Goal: Task Accomplishment & Management: Complete application form

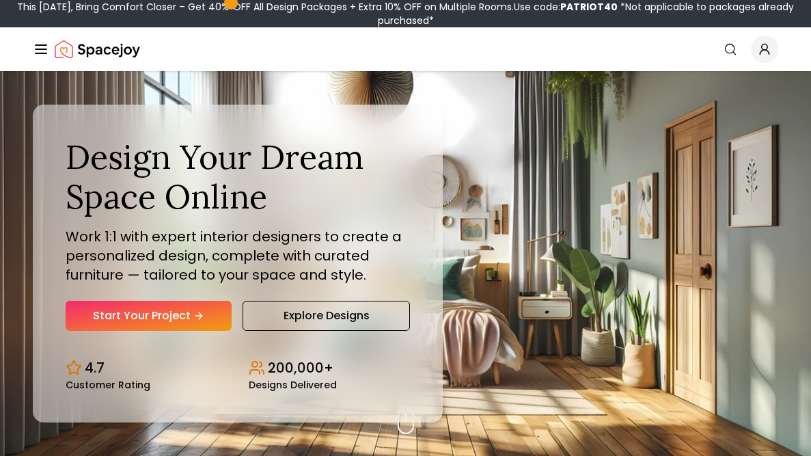
click at [182, 291] on div "Design Your Dream Space Online Work 1:1 with expert interior designers to creat…" at bounding box center [238, 233] width 344 height 193
click at [182, 301] on link "Start Your Project" at bounding box center [149, 316] width 166 height 30
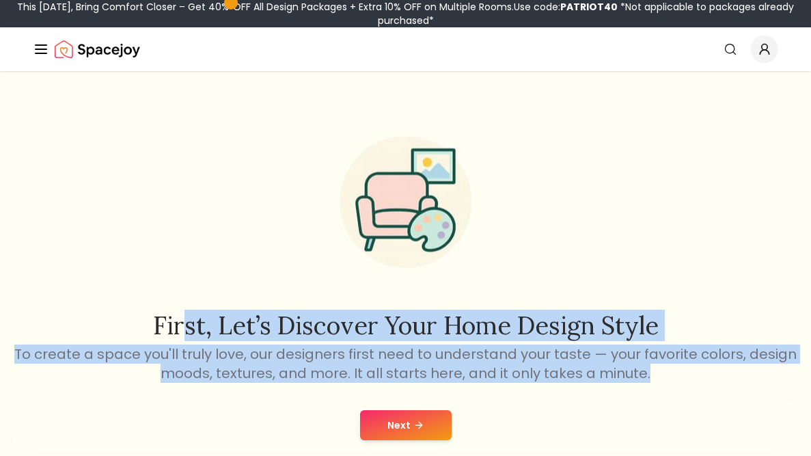
drag, startPoint x: 0, startPoint y: 0, endPoint x: 371, endPoint y: 423, distance: 562.7
click at [371, 423] on div "First, let’s discover your home design style To create a space you'll truly lov…" at bounding box center [405, 283] width 811 height 424
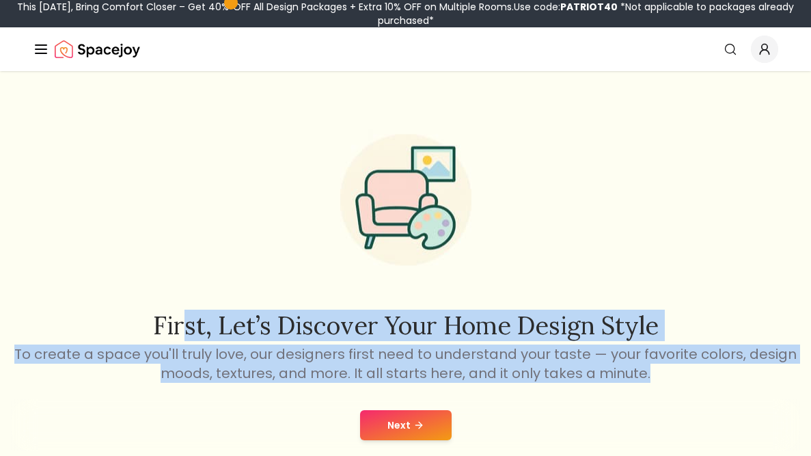
click at [324, 432] on div "Next" at bounding box center [405, 425] width 789 height 52
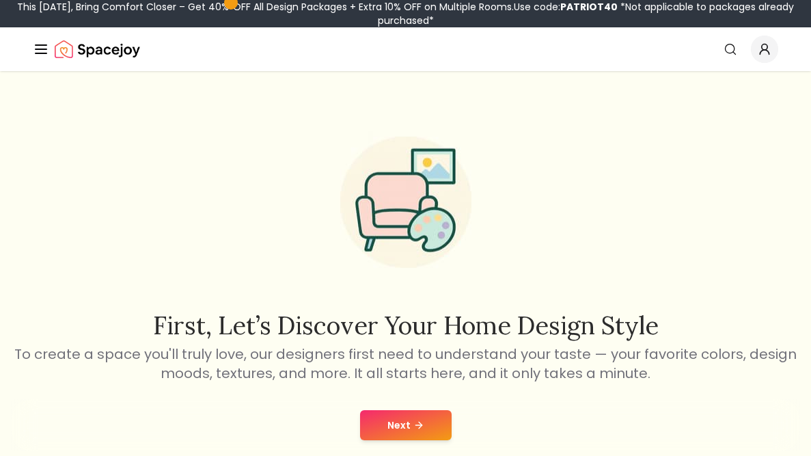
click at [421, 417] on button "Next" at bounding box center [406, 425] width 92 height 30
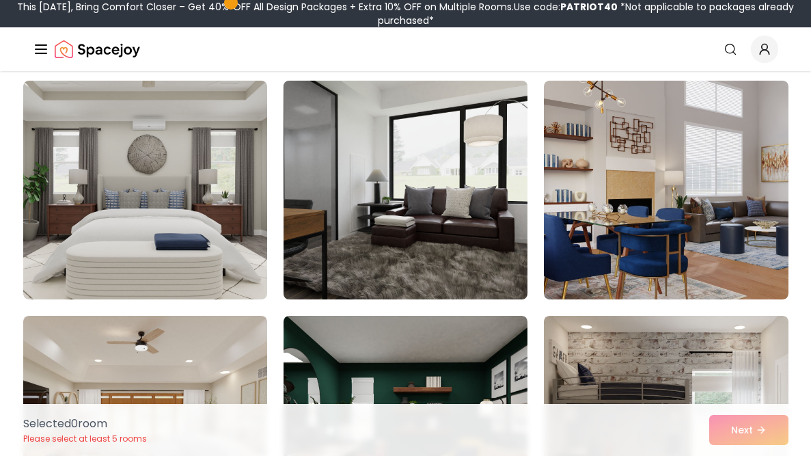
scroll to position [106, 0]
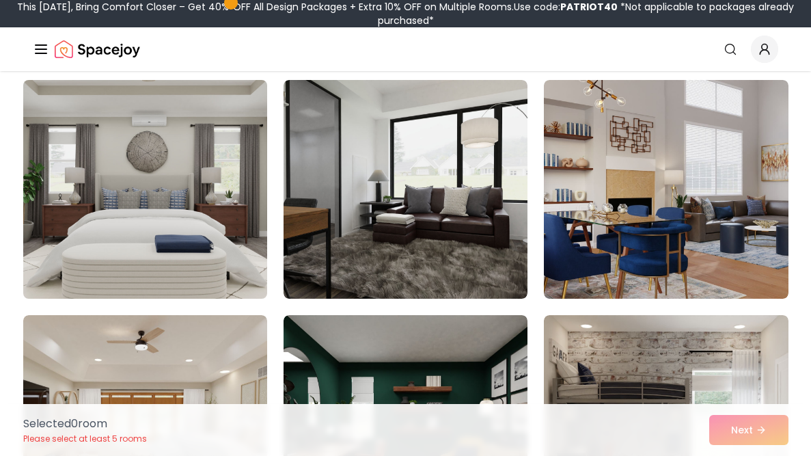
click at [236, 166] on img at bounding box center [145, 189] width 256 height 230
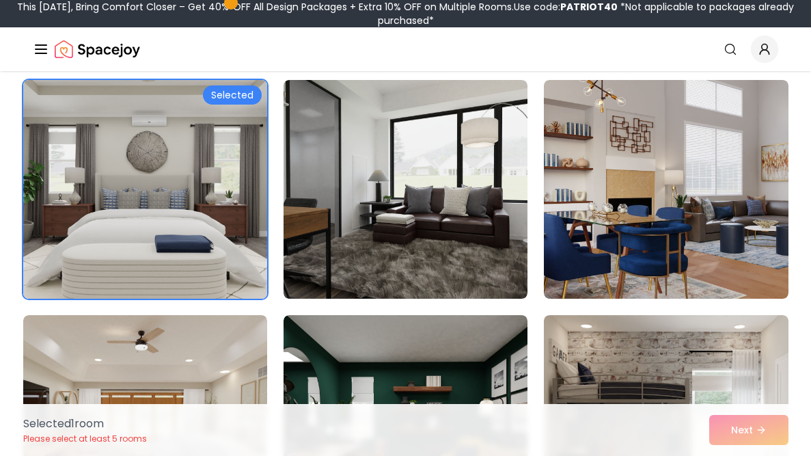
click at [236, 166] on img at bounding box center [145, 189] width 256 height 230
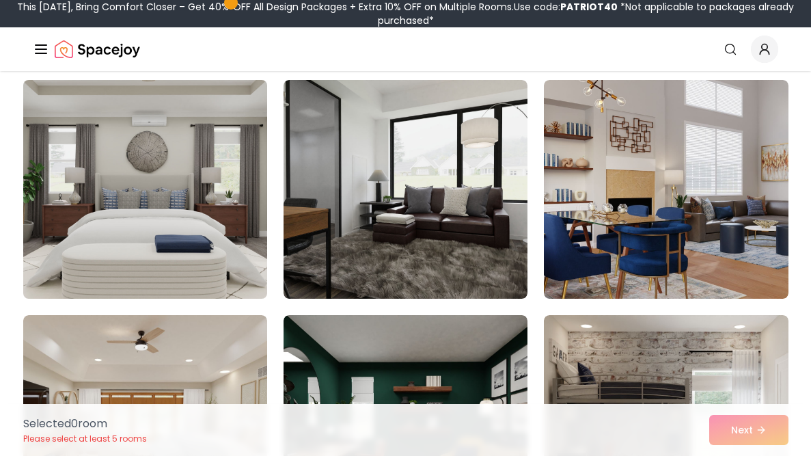
click at [236, 166] on img at bounding box center [145, 189] width 256 height 230
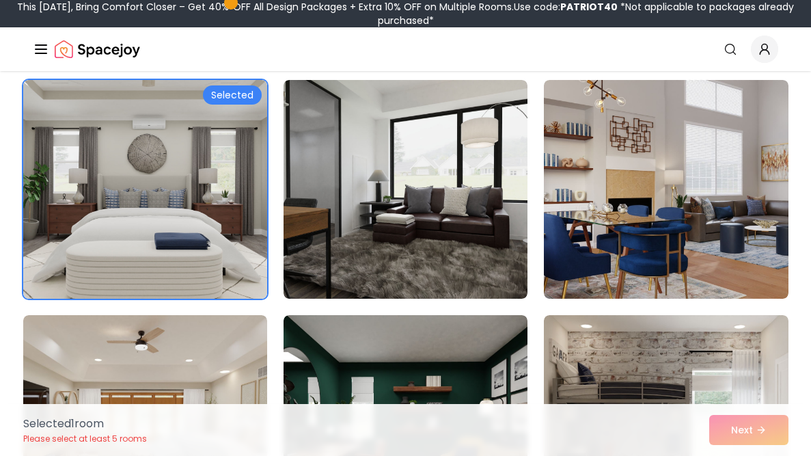
click at [725, 426] on div "Selected 1 room Please select at least 5 rooms Next" at bounding box center [405, 430] width 787 height 52
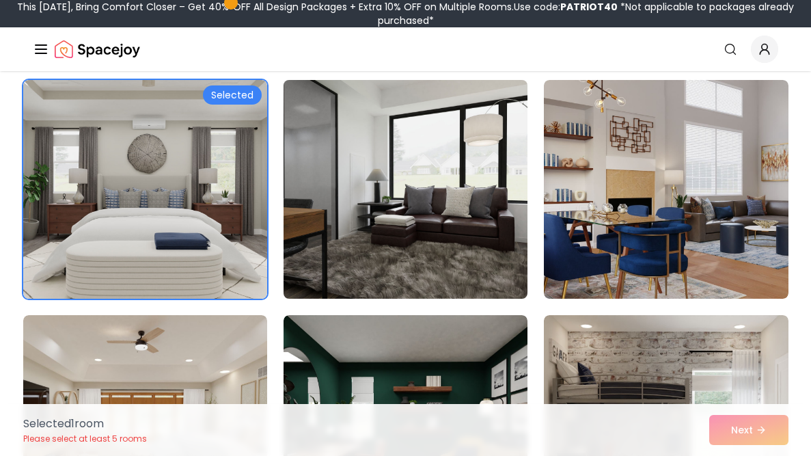
click at [459, 220] on img at bounding box center [405, 189] width 256 height 230
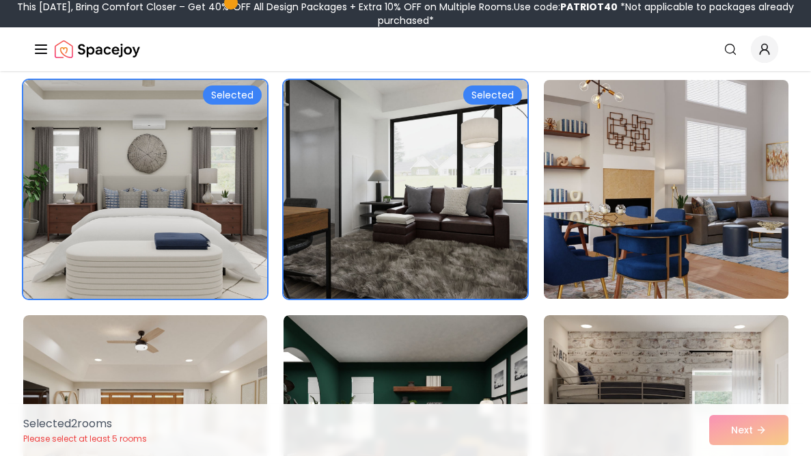
click at [775, 290] on img at bounding box center [666, 189] width 256 height 230
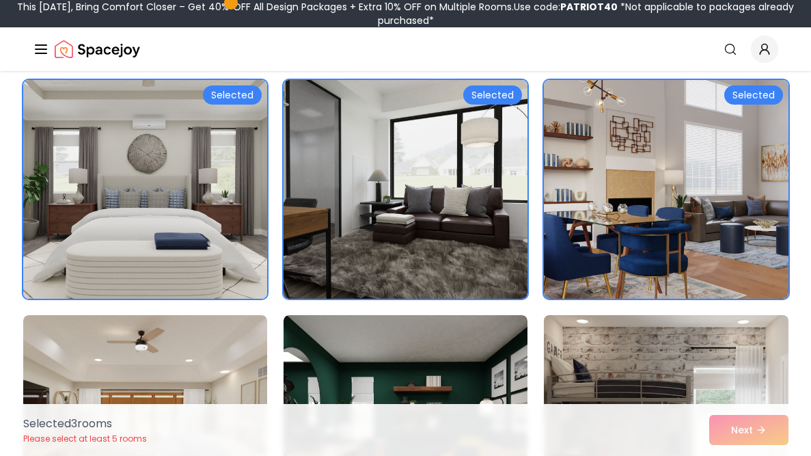
click at [704, 333] on img at bounding box center [666, 425] width 256 height 230
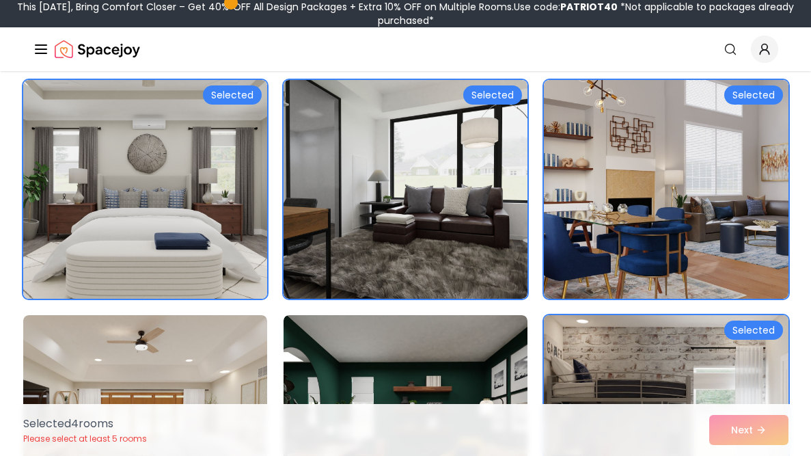
scroll to position [0, 0]
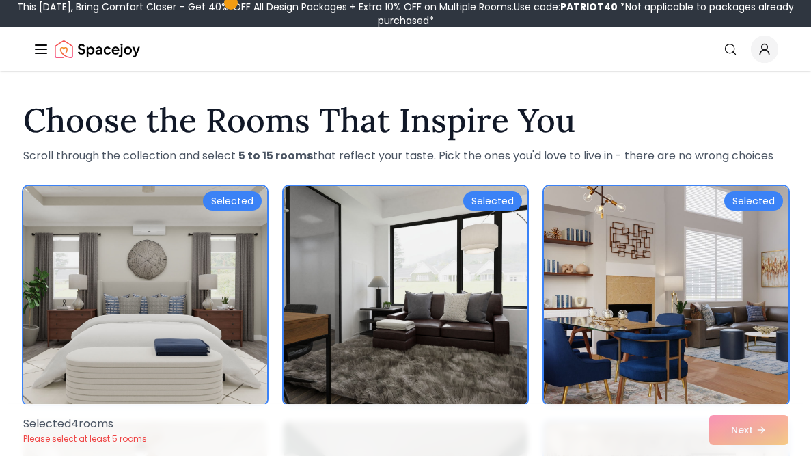
click at [704, 333] on img at bounding box center [666, 295] width 244 height 219
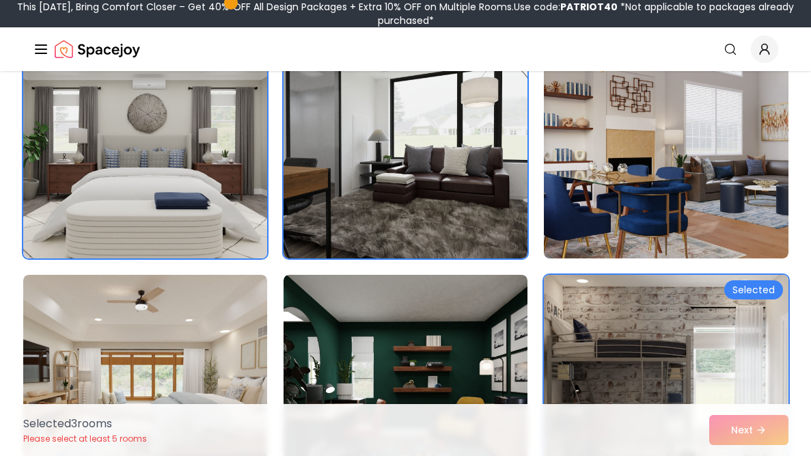
scroll to position [153, 0]
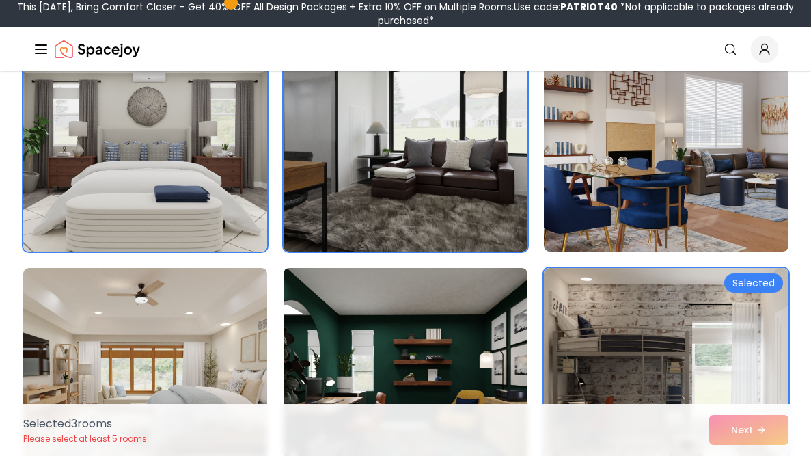
click at [415, 182] on img at bounding box center [405, 142] width 256 height 230
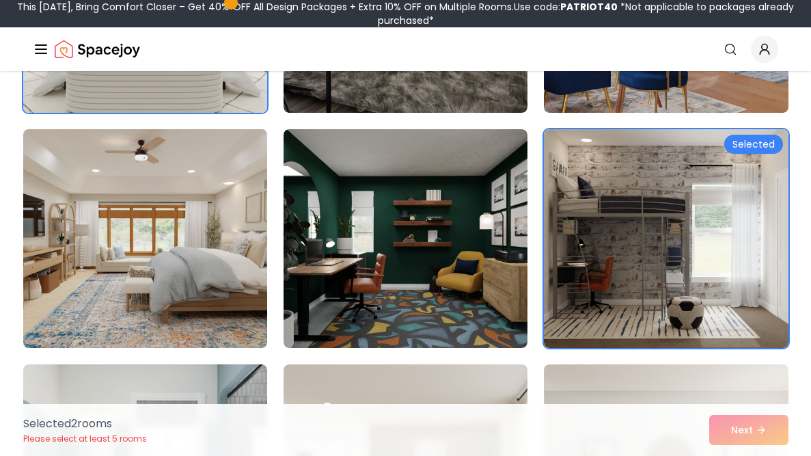
click at [123, 227] on img at bounding box center [145, 239] width 256 height 230
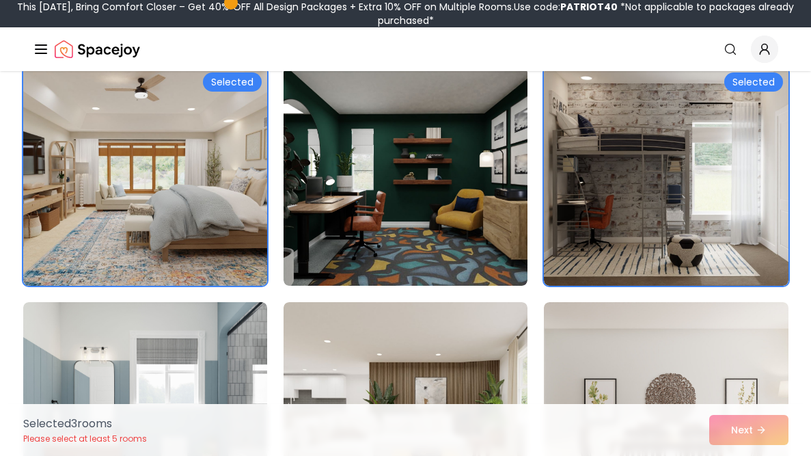
scroll to position [359, 0]
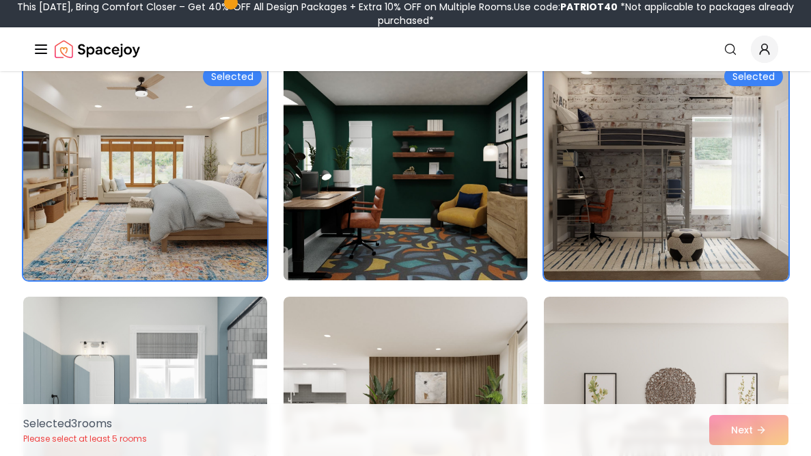
click at [353, 213] on img at bounding box center [405, 171] width 256 height 230
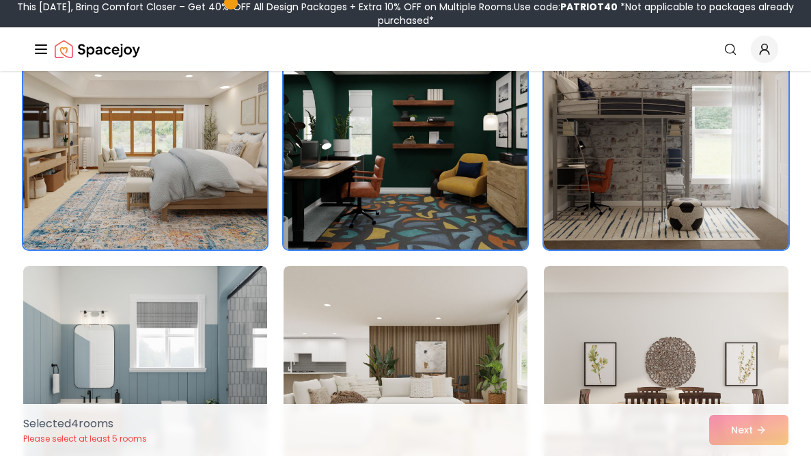
scroll to position [392, 0]
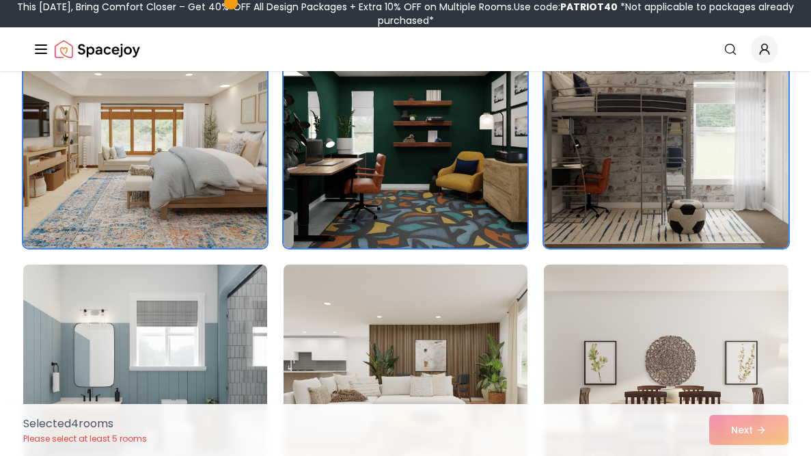
click at [707, 142] on img at bounding box center [666, 139] width 256 height 230
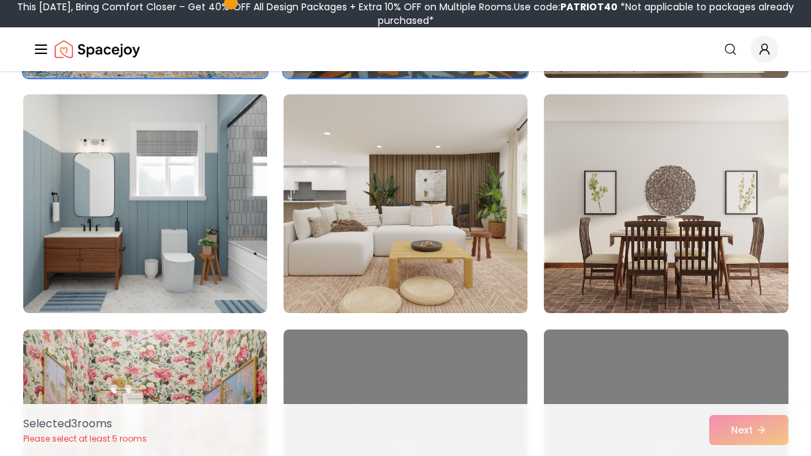
scroll to position [567, 0]
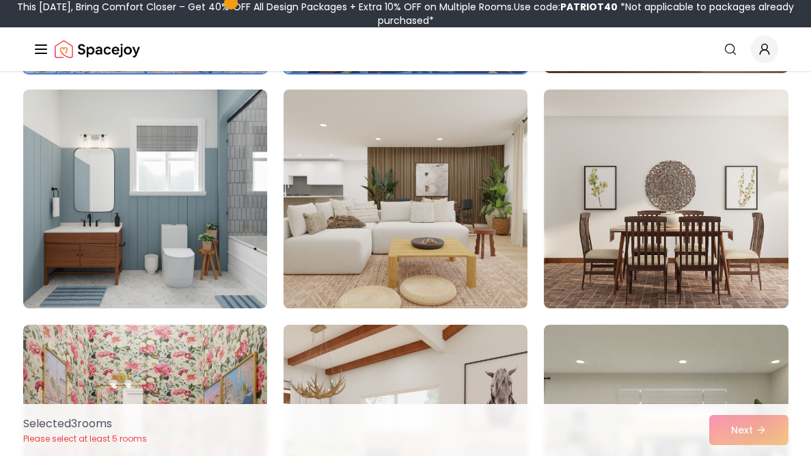
click at [419, 247] on img at bounding box center [405, 199] width 256 height 230
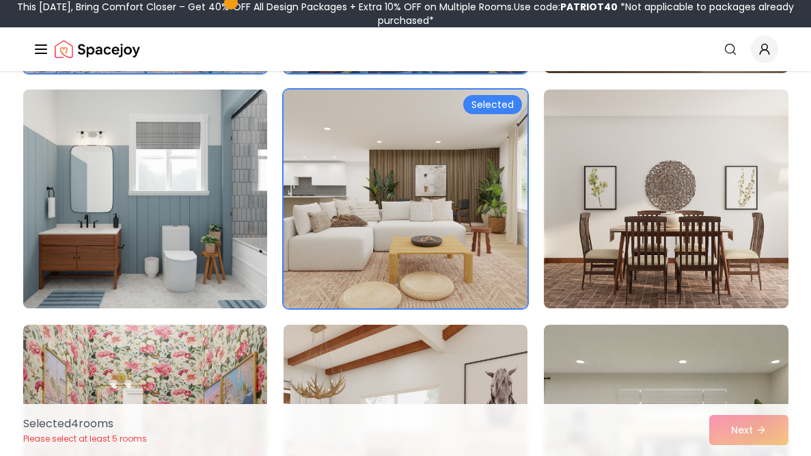
click at [130, 257] on img at bounding box center [145, 199] width 256 height 230
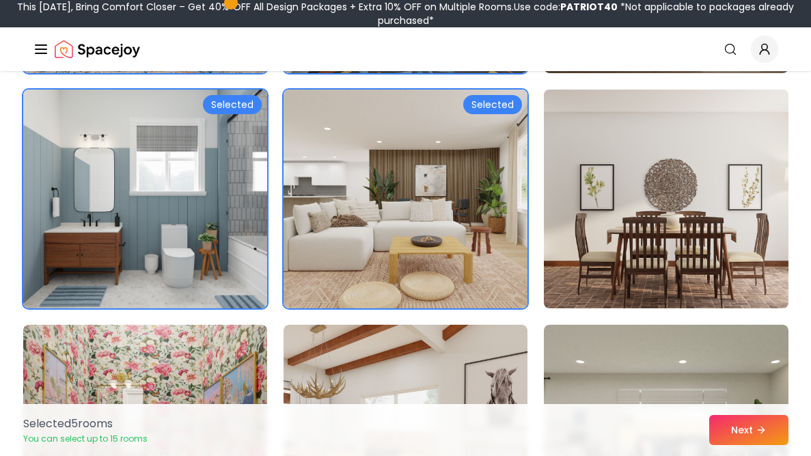
click at [661, 256] on img at bounding box center [666, 199] width 256 height 230
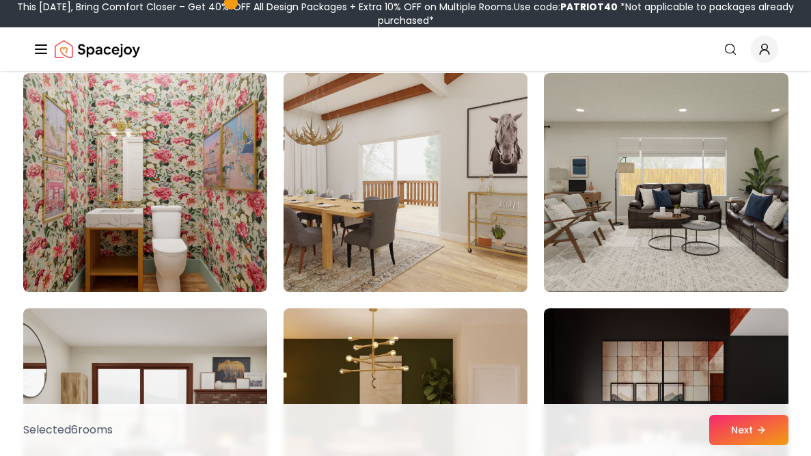
scroll to position [821, 0]
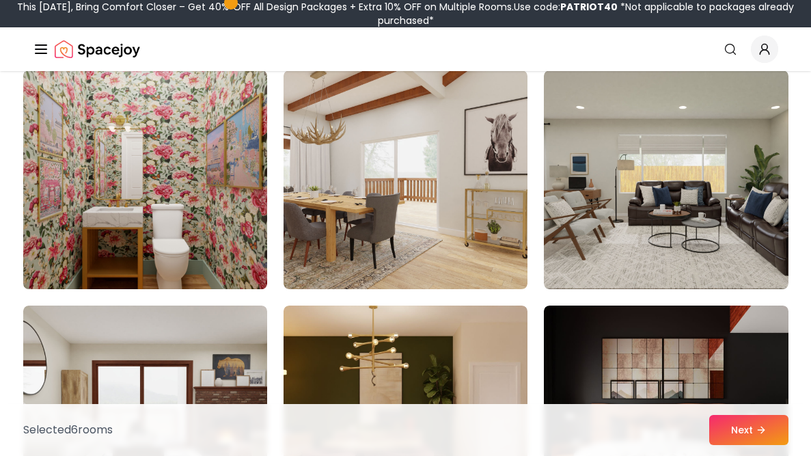
click at [132, 144] on img at bounding box center [145, 180] width 256 height 230
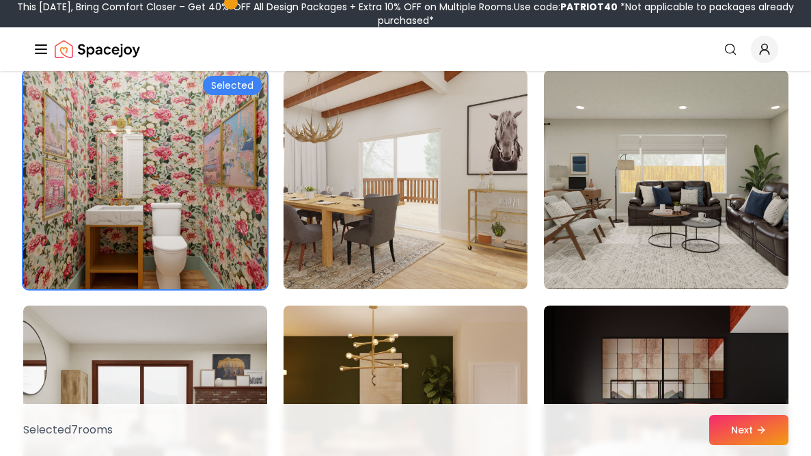
click at [438, 179] on img at bounding box center [405, 180] width 256 height 230
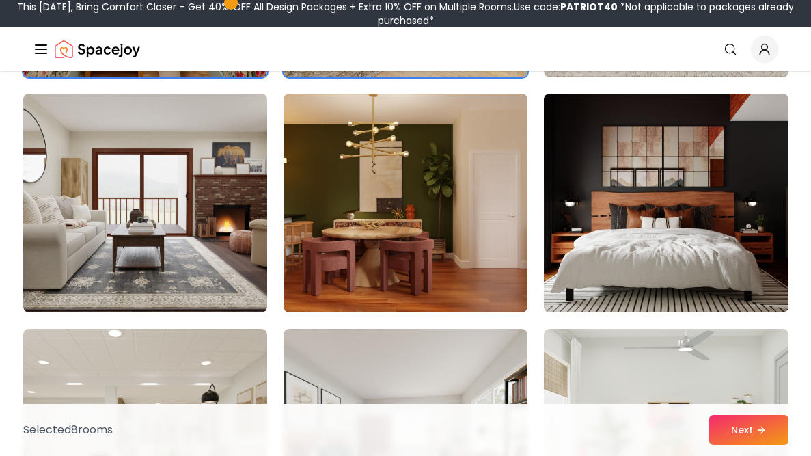
scroll to position [1034, 0]
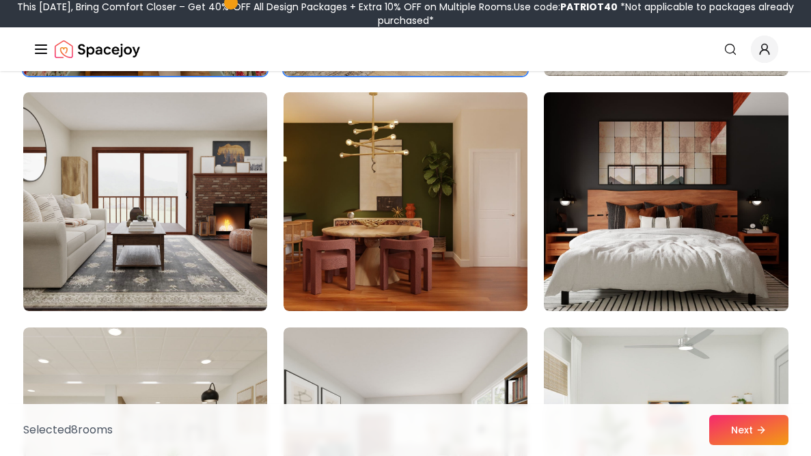
click at [592, 137] on img at bounding box center [666, 202] width 256 height 230
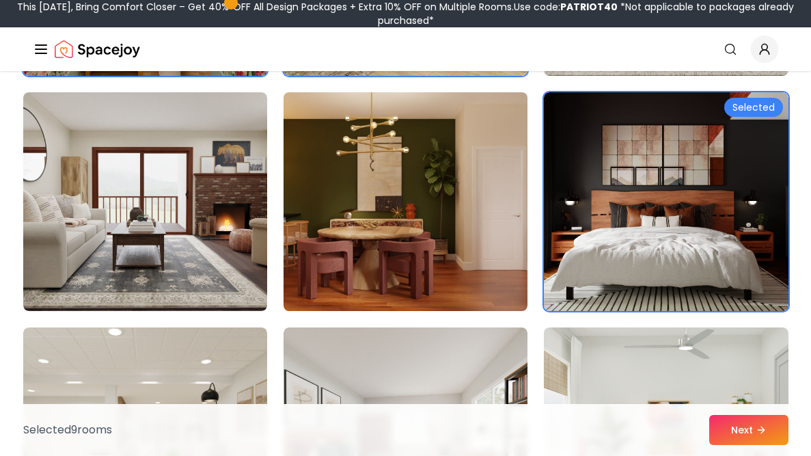
click at [407, 142] on img at bounding box center [405, 202] width 256 height 230
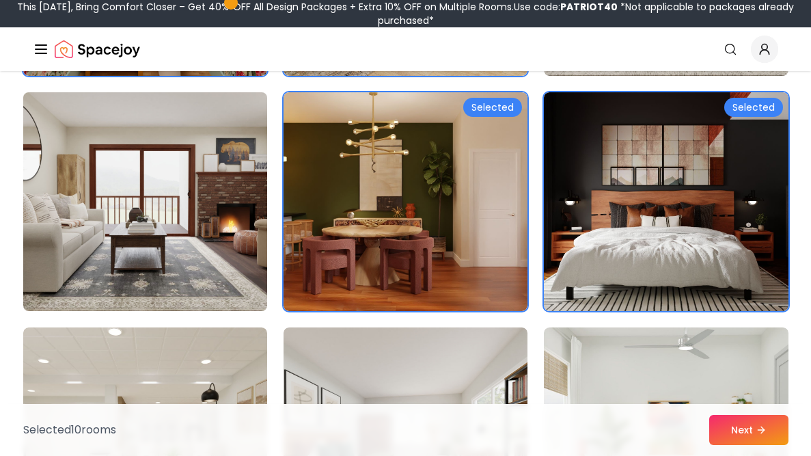
click at [253, 270] on img at bounding box center [145, 202] width 256 height 230
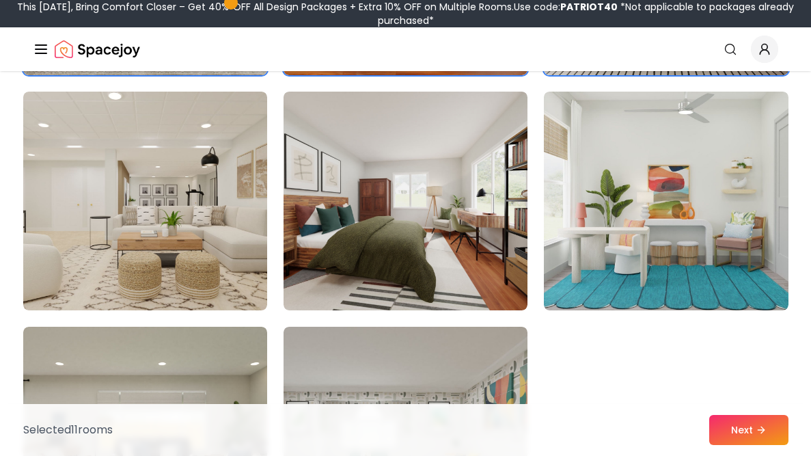
scroll to position [1283, 0]
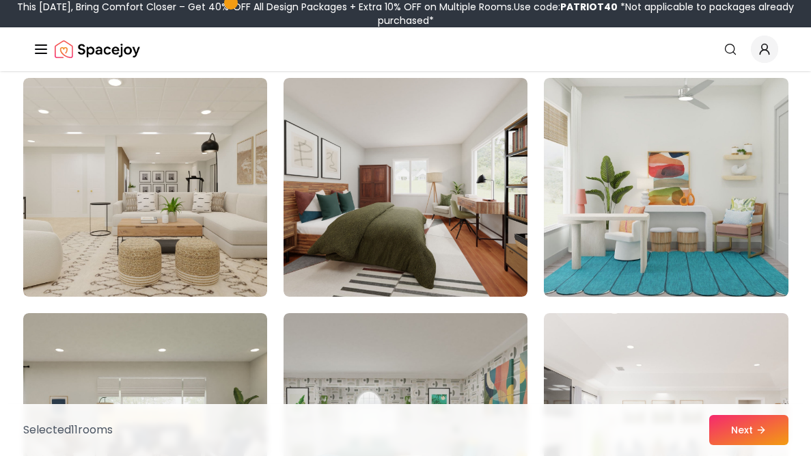
click at [253, 270] on img at bounding box center [145, 187] width 244 height 219
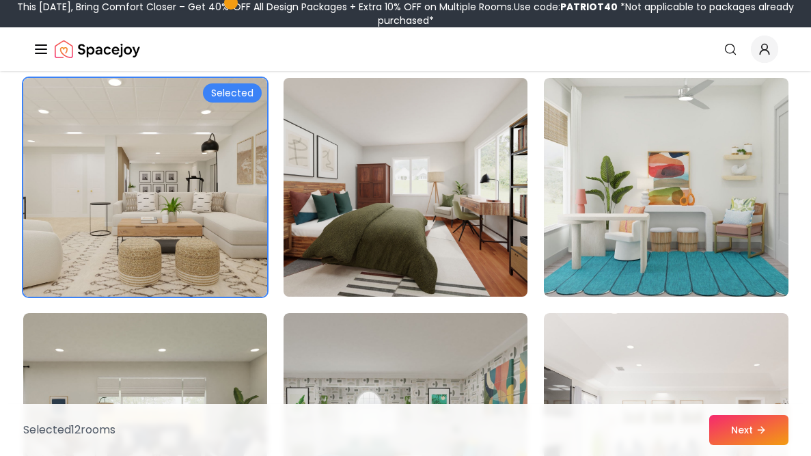
click at [431, 215] on img at bounding box center [405, 187] width 256 height 230
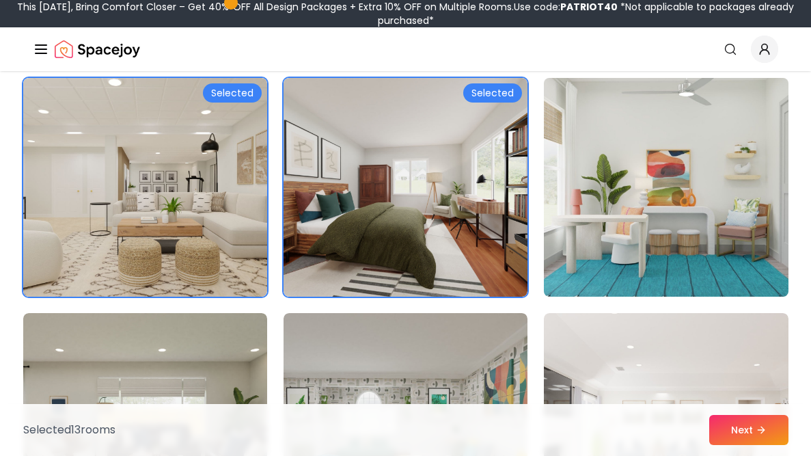
click at [645, 178] on img at bounding box center [666, 187] width 256 height 230
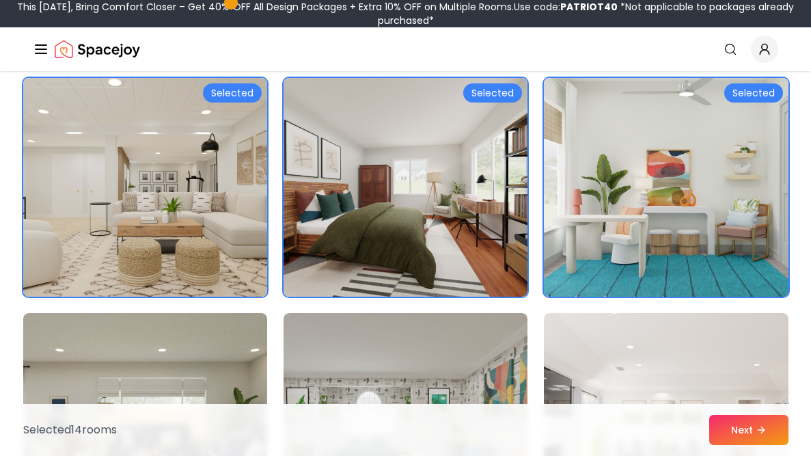
click at [645, 178] on img at bounding box center [666, 187] width 256 height 230
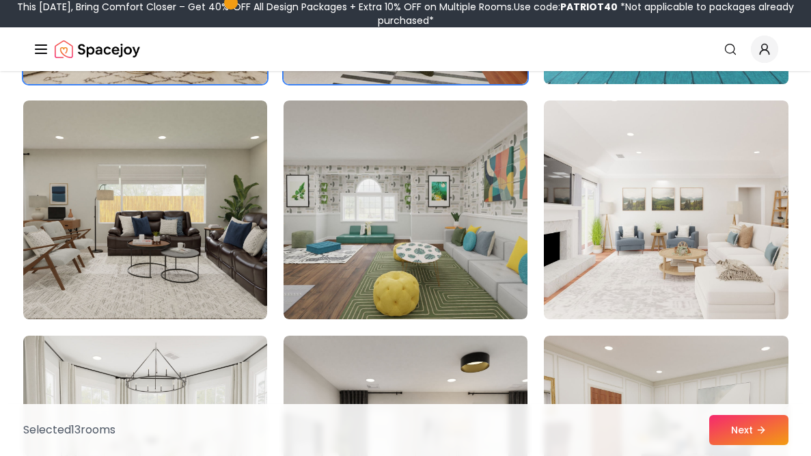
scroll to position [1498, 0]
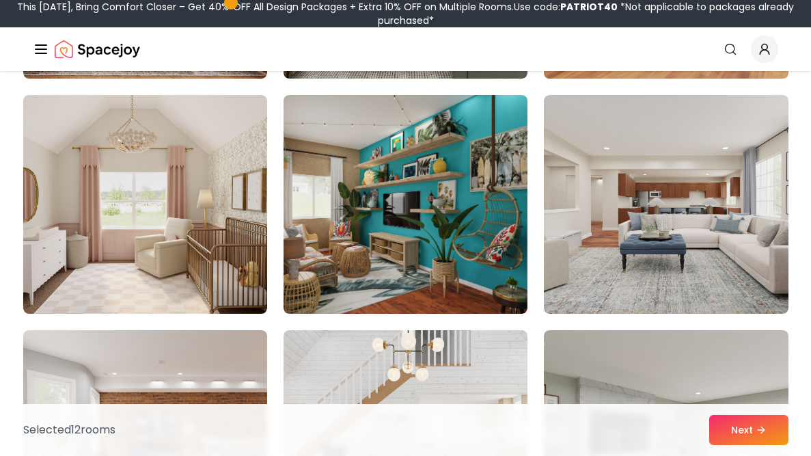
scroll to position [1974, 0]
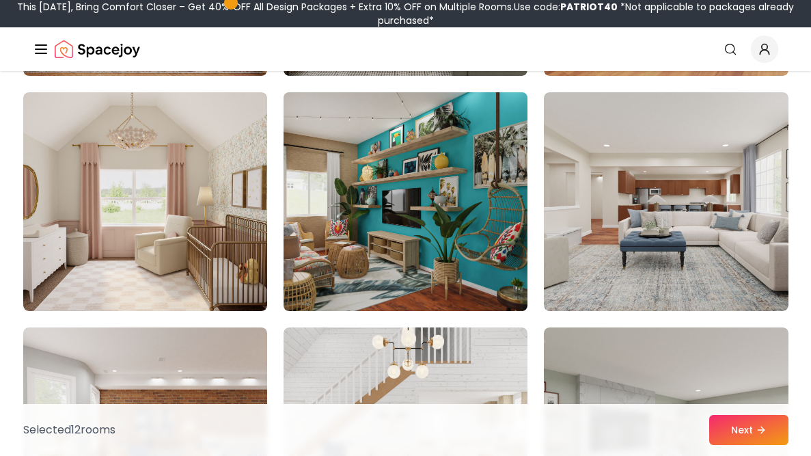
click at [495, 255] on img at bounding box center [405, 202] width 256 height 230
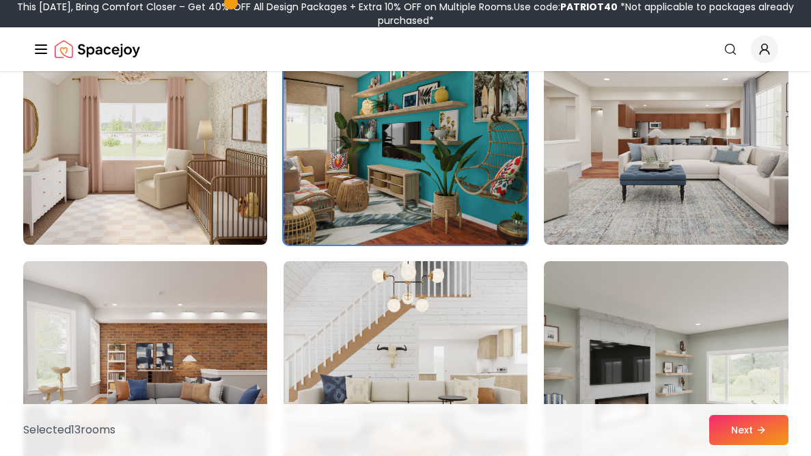
scroll to position [2047, 0]
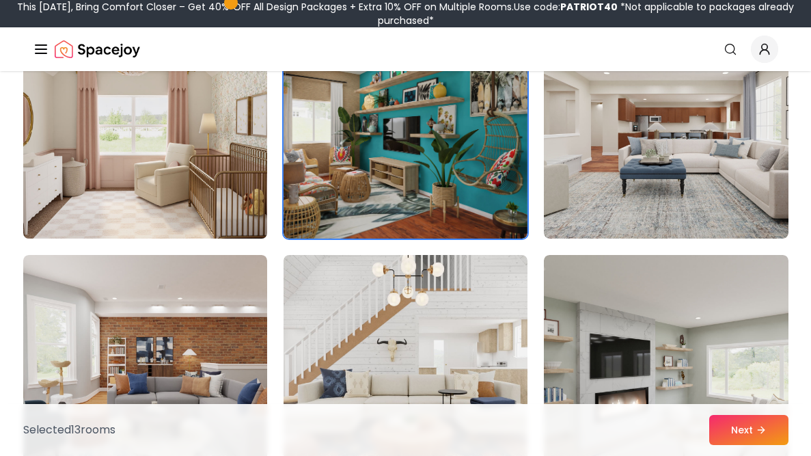
click at [249, 191] on img at bounding box center [145, 129] width 256 height 230
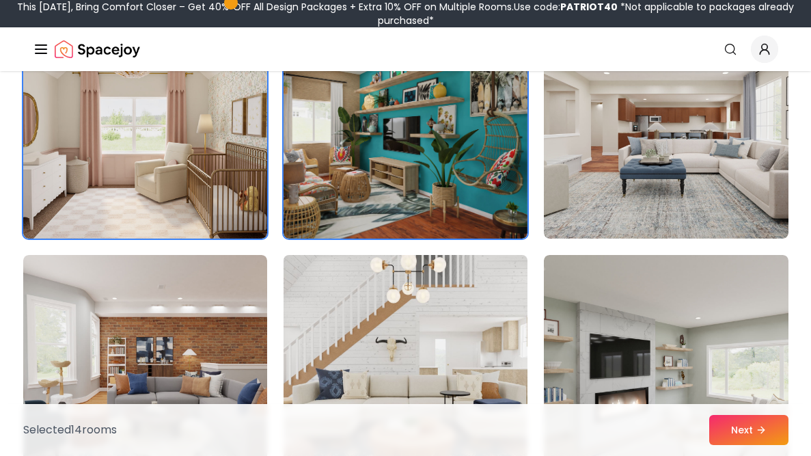
click at [353, 364] on img at bounding box center [405, 364] width 256 height 230
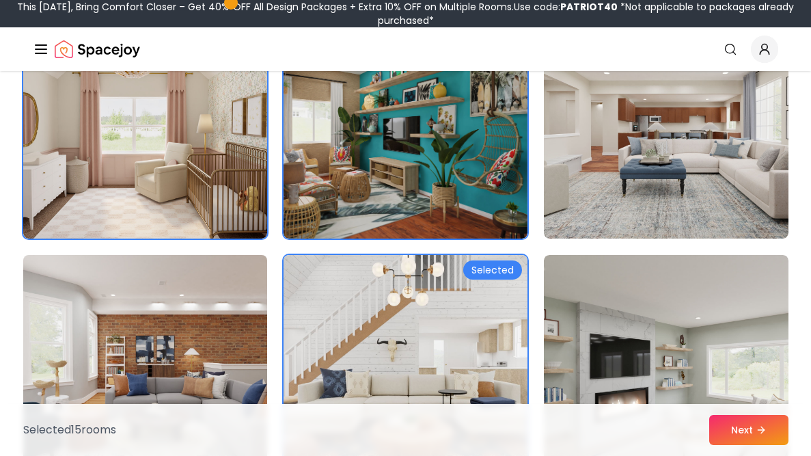
click at [219, 355] on img at bounding box center [145, 364] width 256 height 230
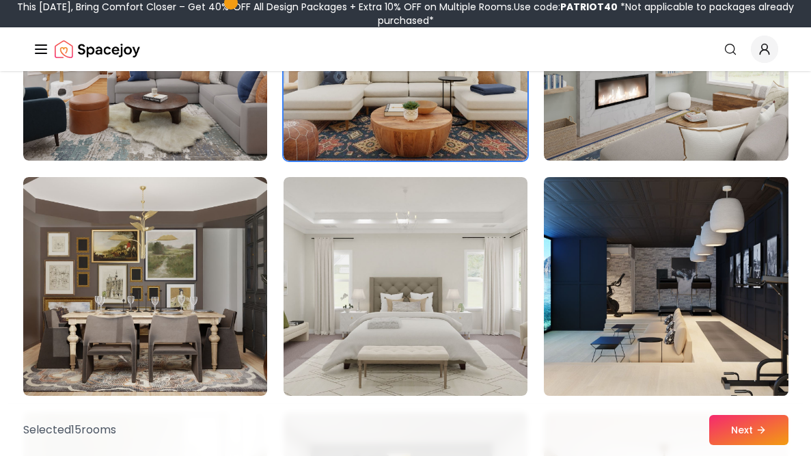
scroll to position [2360, 0]
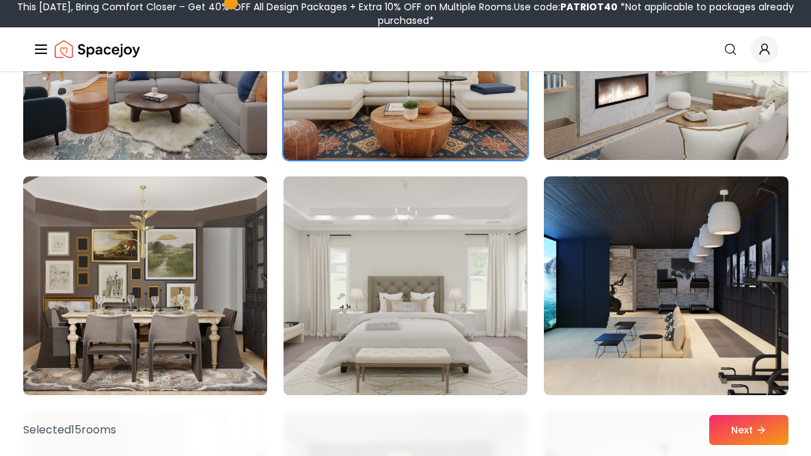
click at [421, 337] on img at bounding box center [405, 286] width 256 height 230
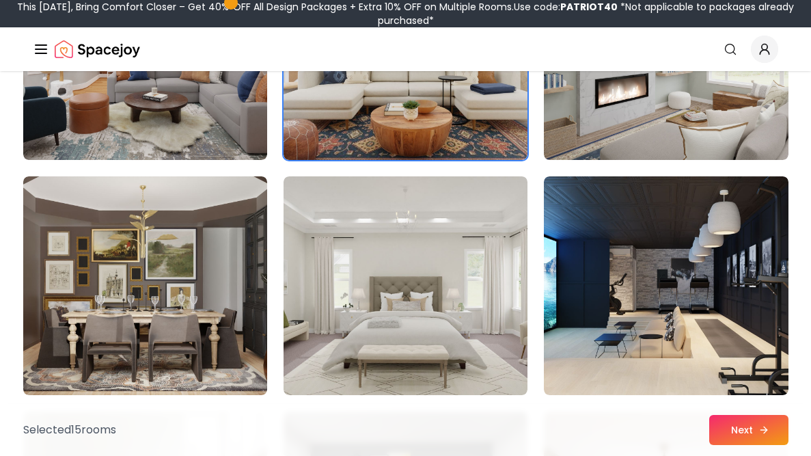
click at [786, 435] on button "Next" at bounding box center [748, 430] width 79 height 30
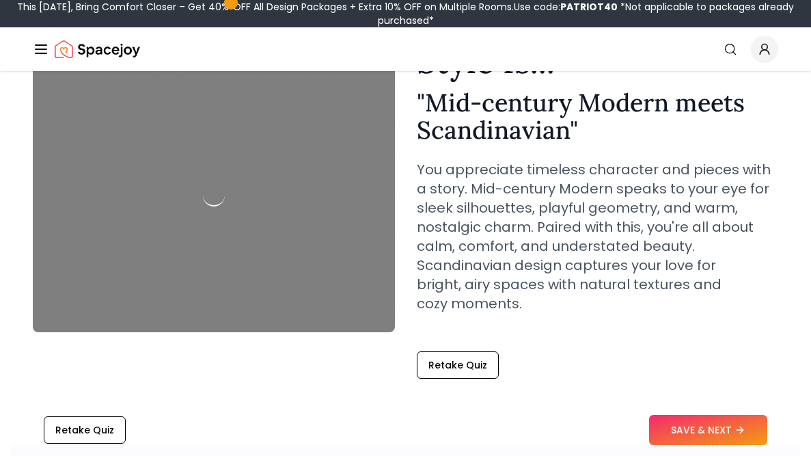
scroll to position [106, 0]
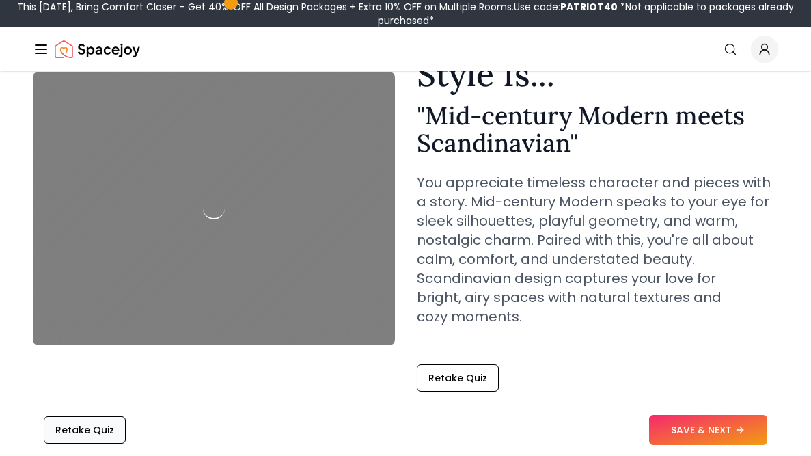
click at [120, 421] on button "Retake Quiz" at bounding box center [85, 429] width 82 height 27
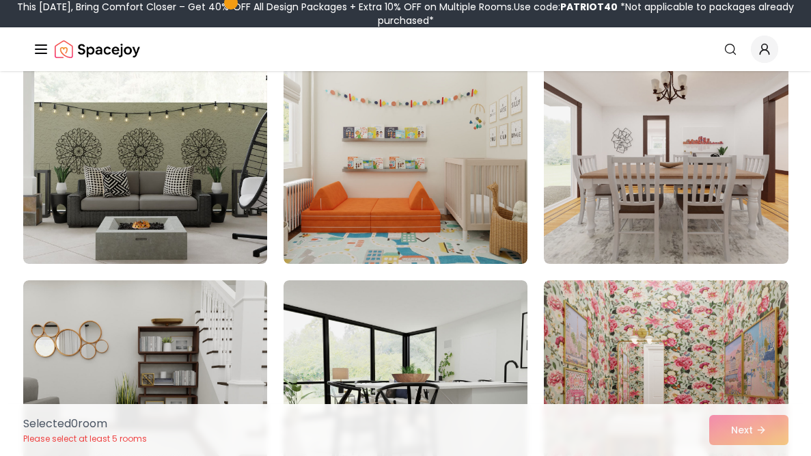
scroll to position [377, 0]
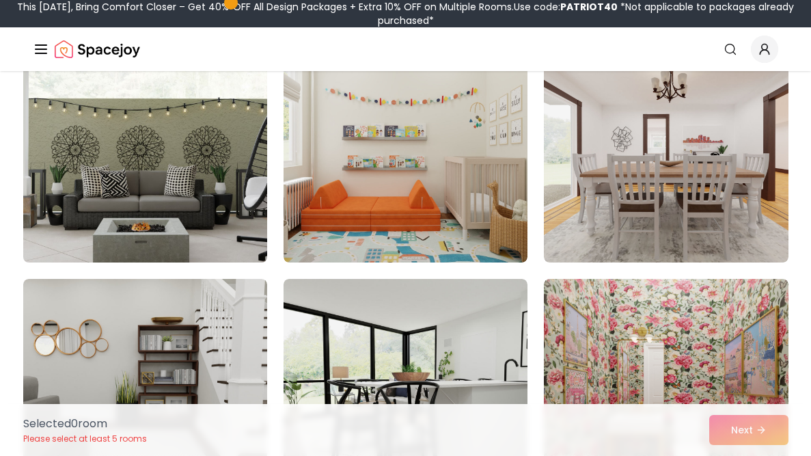
click at [189, 234] on img at bounding box center [145, 153] width 256 height 230
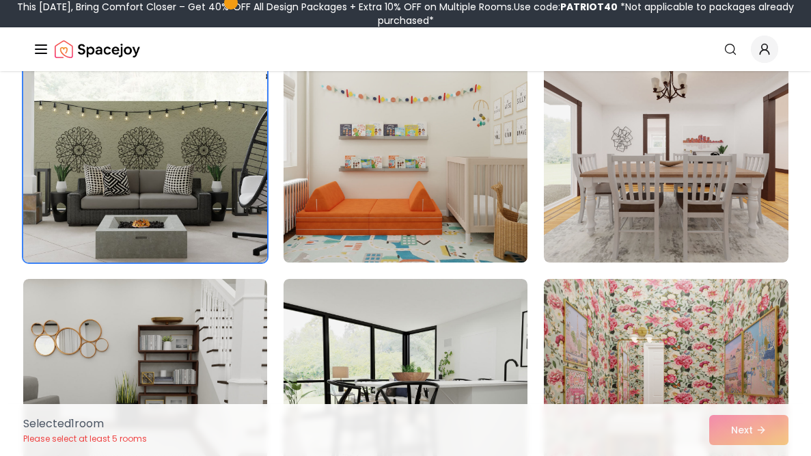
click at [509, 174] on img at bounding box center [405, 153] width 256 height 230
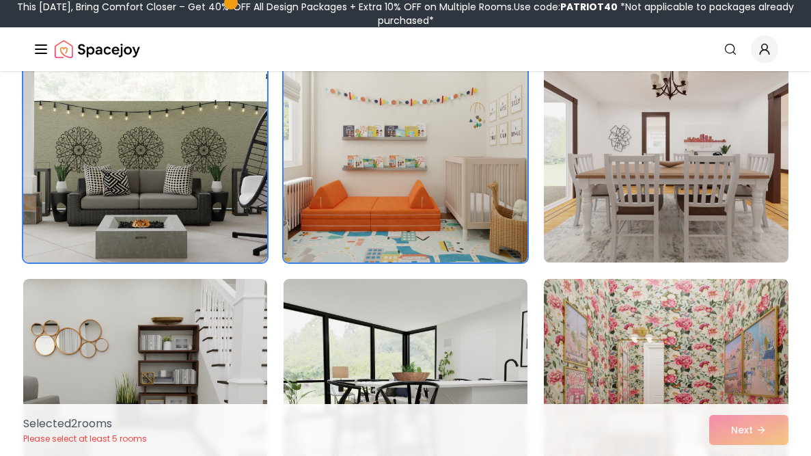
click at [600, 243] on img at bounding box center [666, 153] width 256 height 230
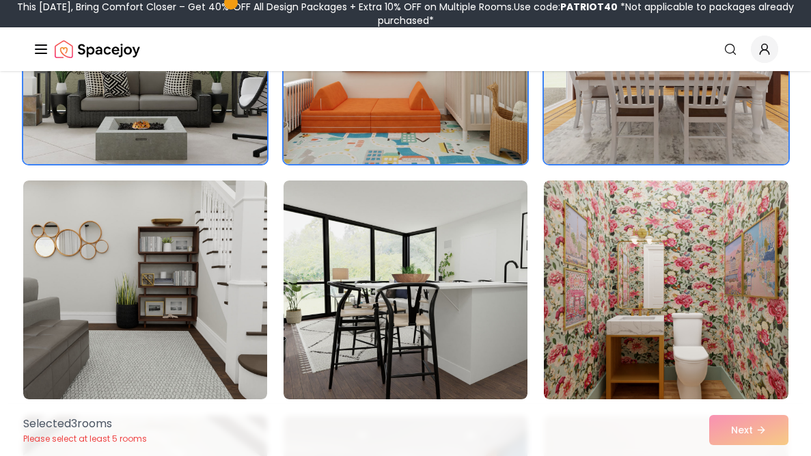
scroll to position [491, 0]
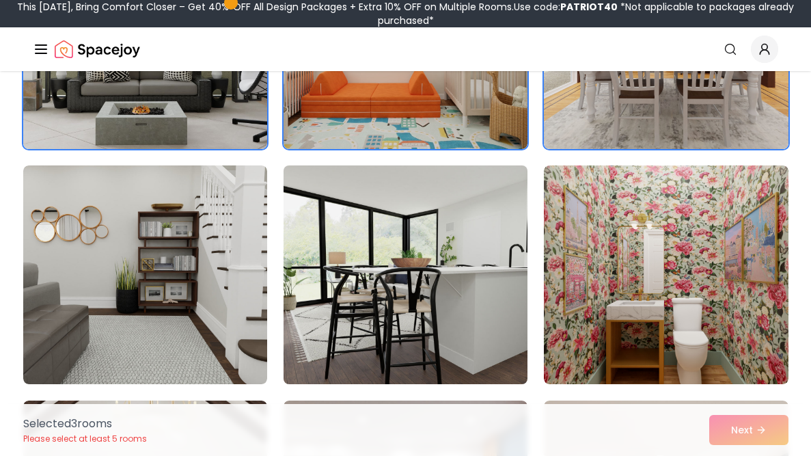
click at [475, 288] on img at bounding box center [405, 275] width 256 height 230
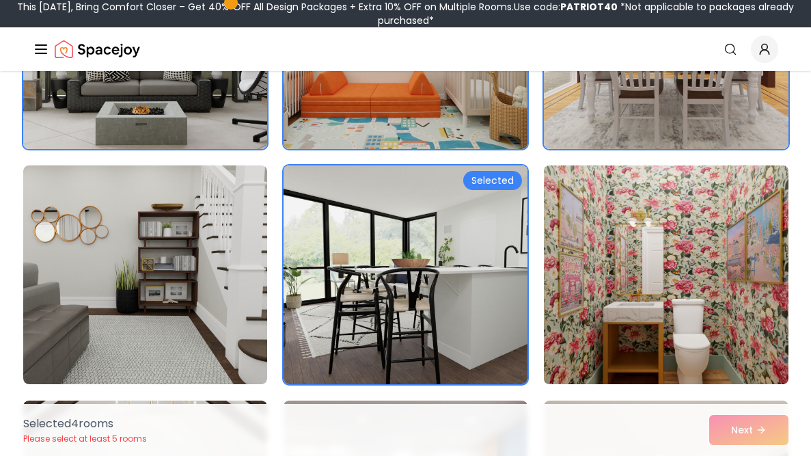
click at [594, 241] on img at bounding box center [666, 275] width 256 height 230
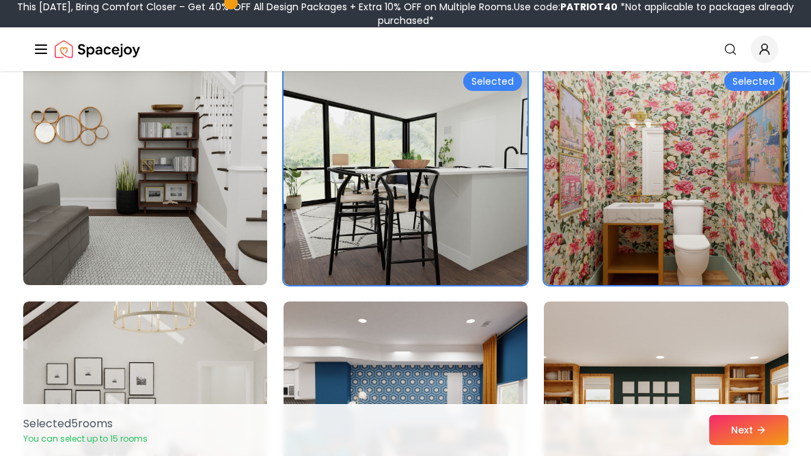
scroll to position [598, 0]
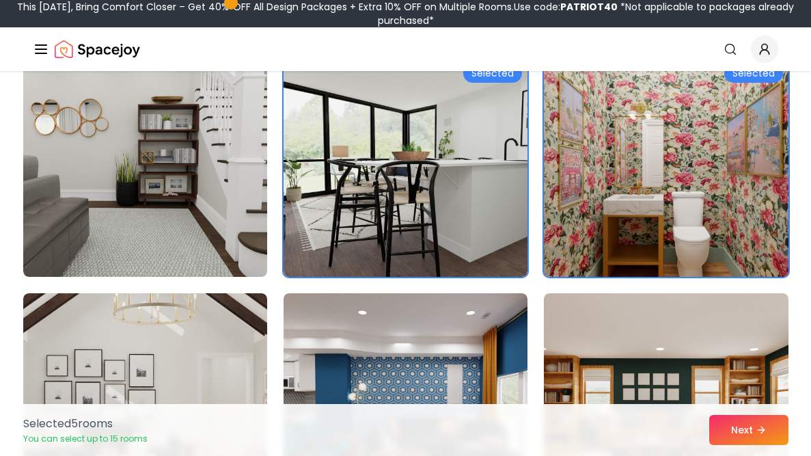
click at [595, 239] on img at bounding box center [666, 168] width 256 height 230
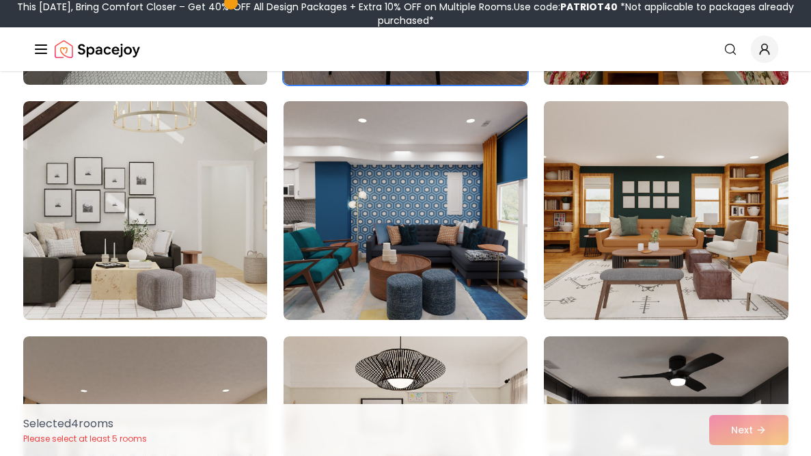
scroll to position [791, 0]
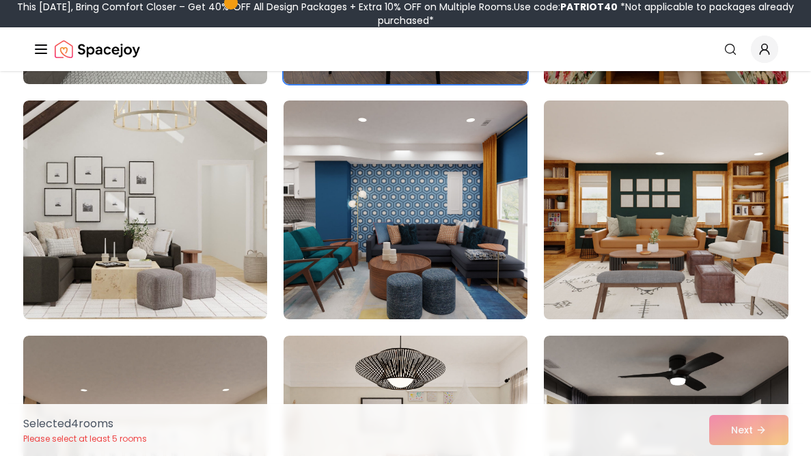
click at [629, 208] on img at bounding box center [666, 210] width 256 height 230
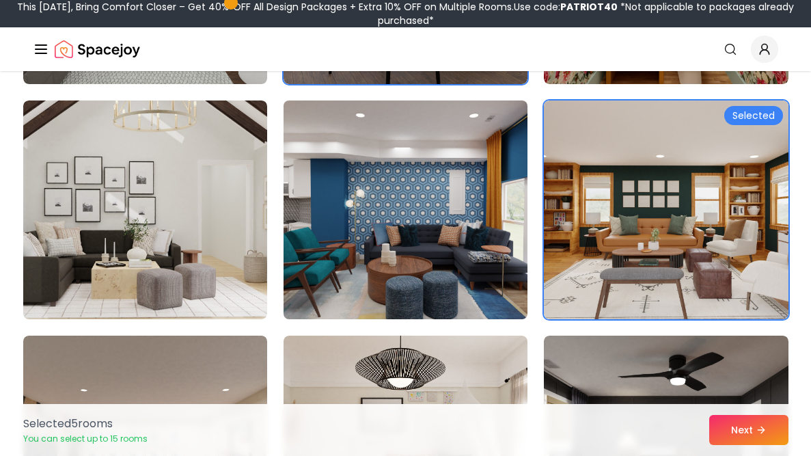
click at [475, 280] on img at bounding box center [405, 210] width 256 height 230
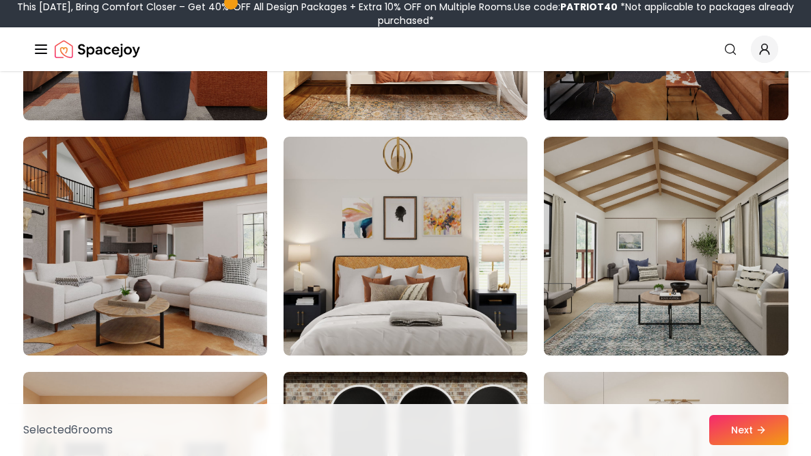
scroll to position [1227, 0]
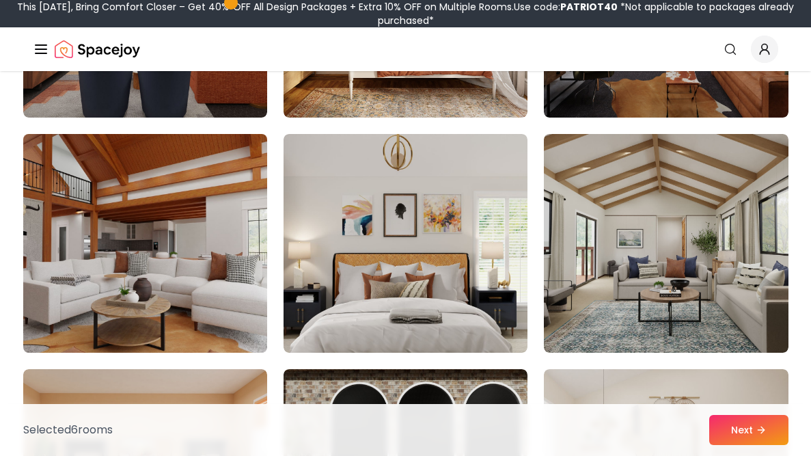
click at [207, 292] on img at bounding box center [145, 243] width 256 height 230
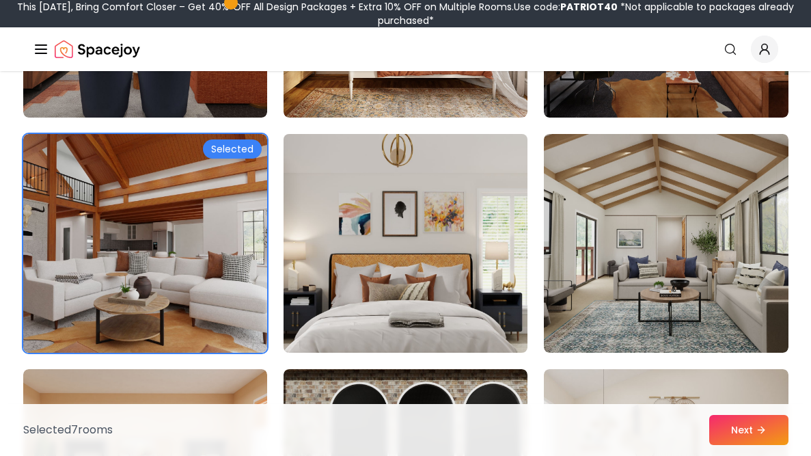
click at [447, 348] on img at bounding box center [405, 243] width 256 height 230
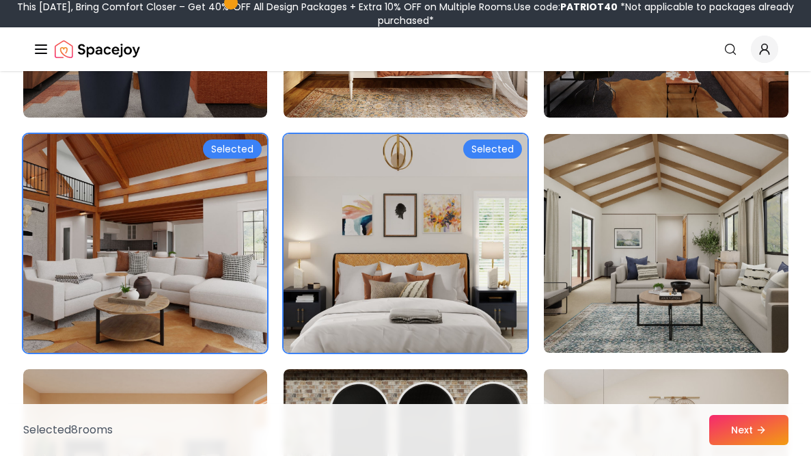
click at [596, 243] on img at bounding box center [666, 243] width 256 height 230
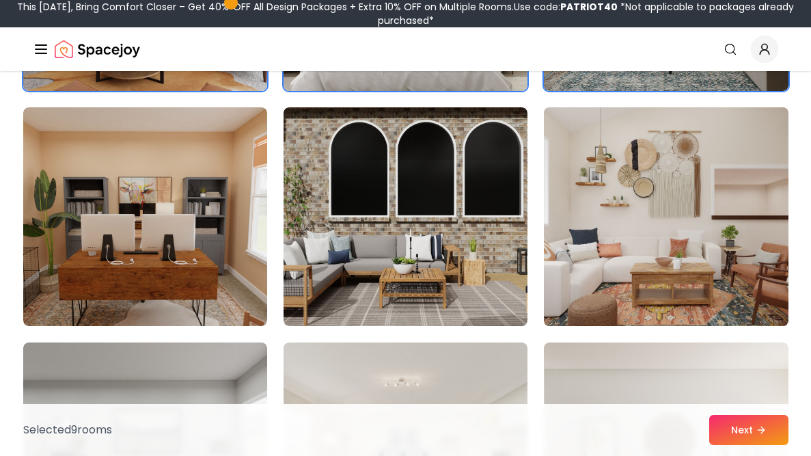
scroll to position [1490, 0]
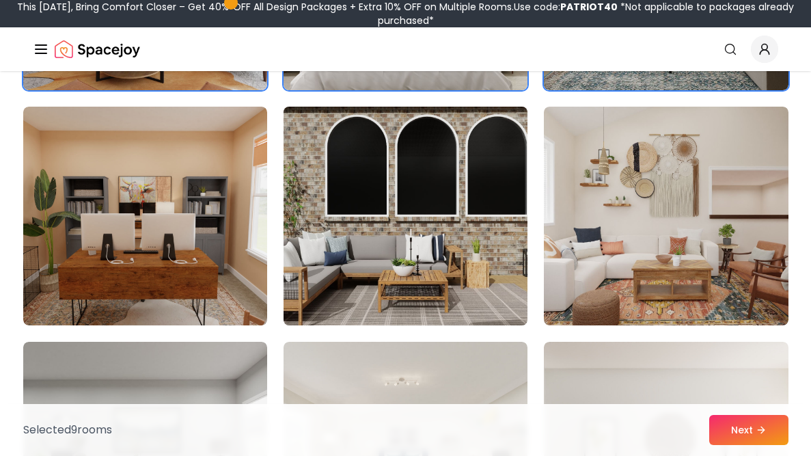
click at [486, 295] on img at bounding box center [405, 216] width 256 height 230
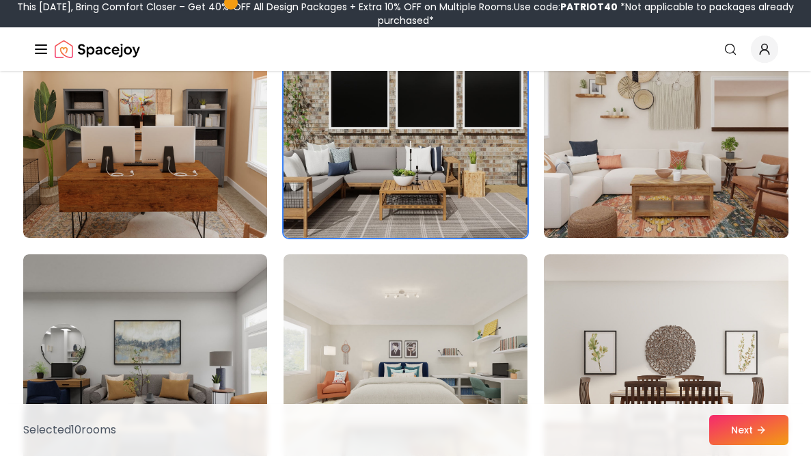
scroll to position [1590, 0]
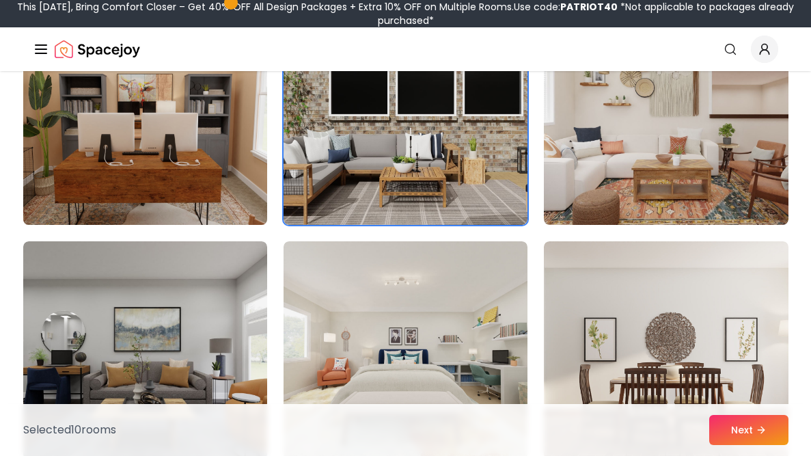
click at [193, 172] on img at bounding box center [145, 116] width 256 height 230
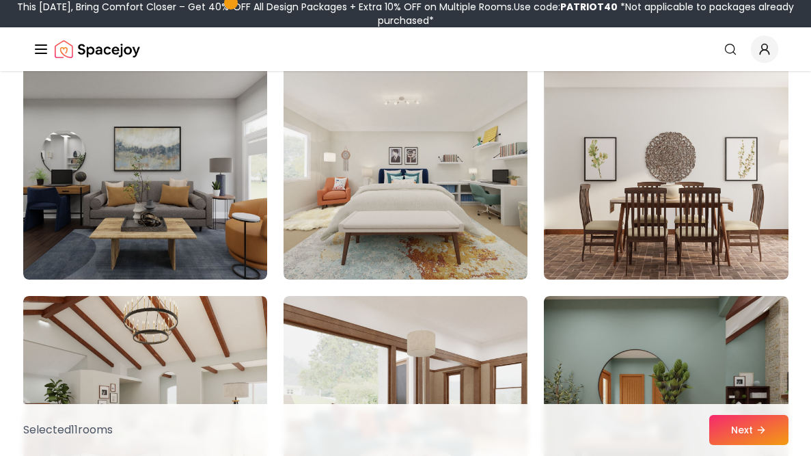
scroll to position [1773, 0]
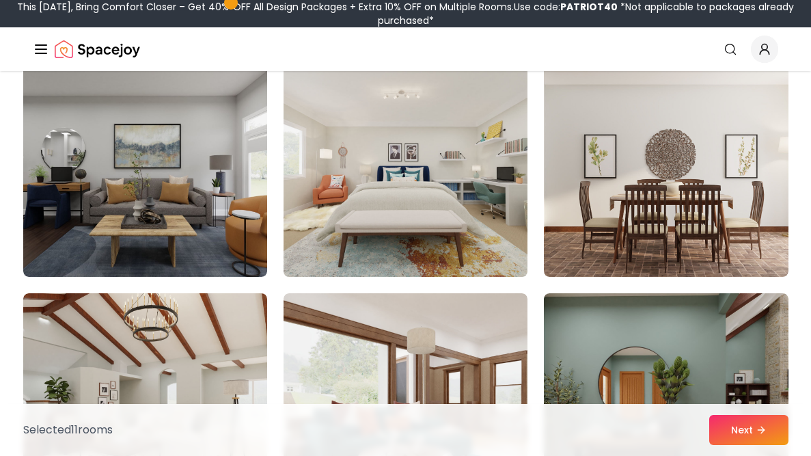
click at [437, 174] on img at bounding box center [405, 168] width 256 height 230
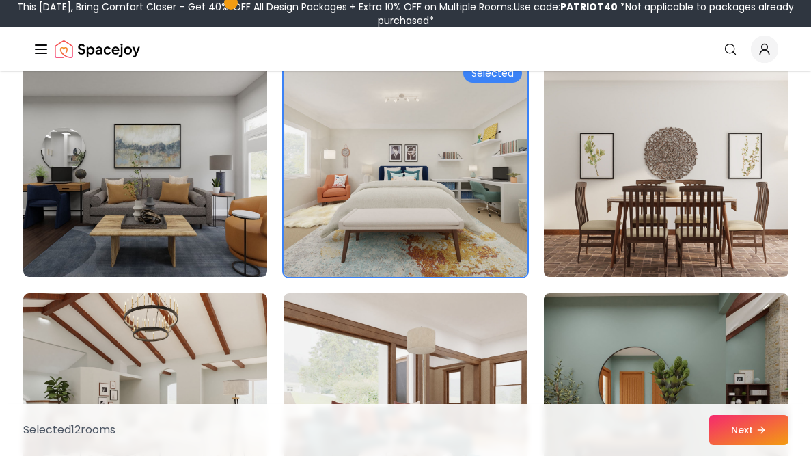
click at [720, 138] on img at bounding box center [666, 168] width 256 height 230
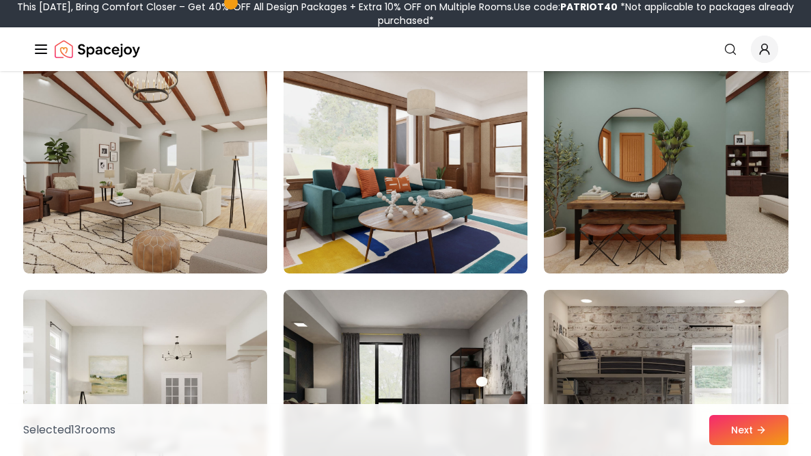
scroll to position [2016, 0]
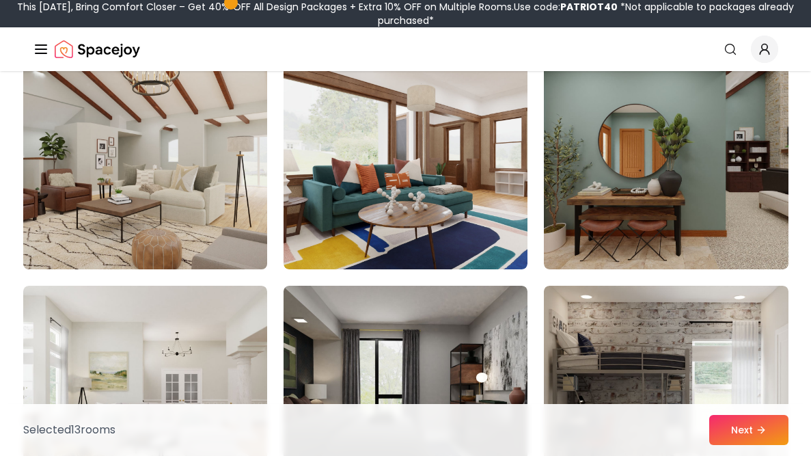
click at [232, 189] on img at bounding box center [145, 160] width 256 height 230
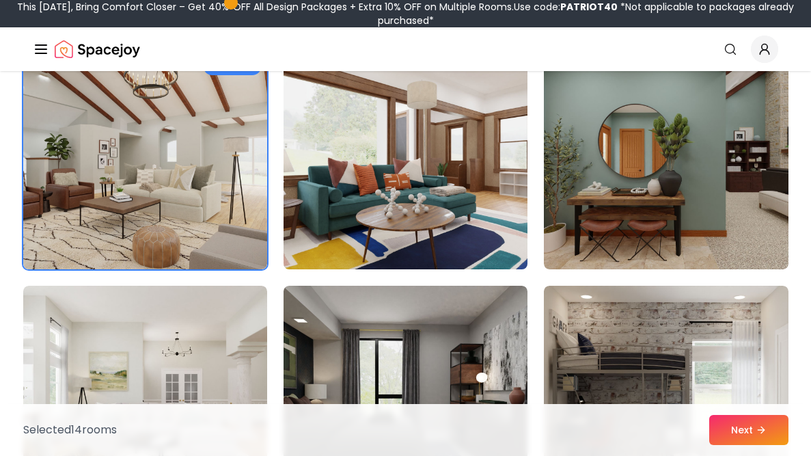
click at [411, 245] on img at bounding box center [405, 160] width 256 height 230
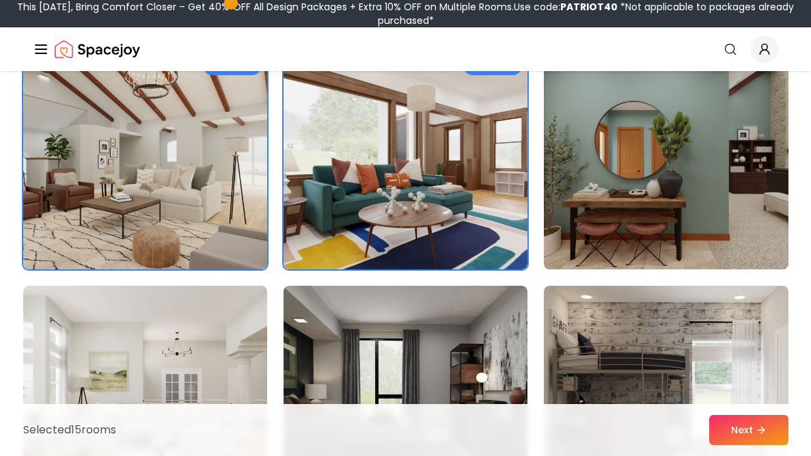
click at [584, 172] on img at bounding box center [666, 160] width 256 height 230
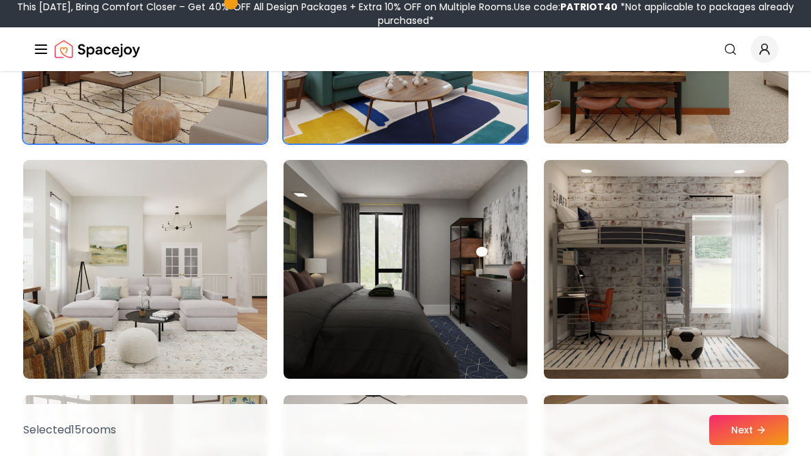
scroll to position [2143, 0]
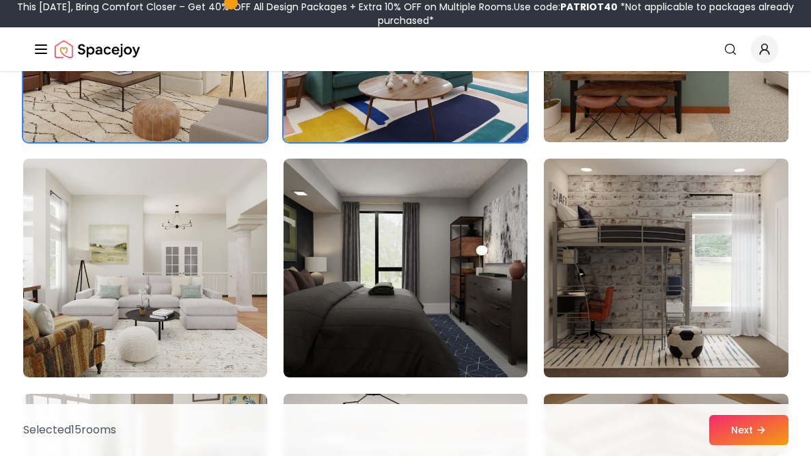
click at [651, 102] on img at bounding box center [666, 33] width 256 height 230
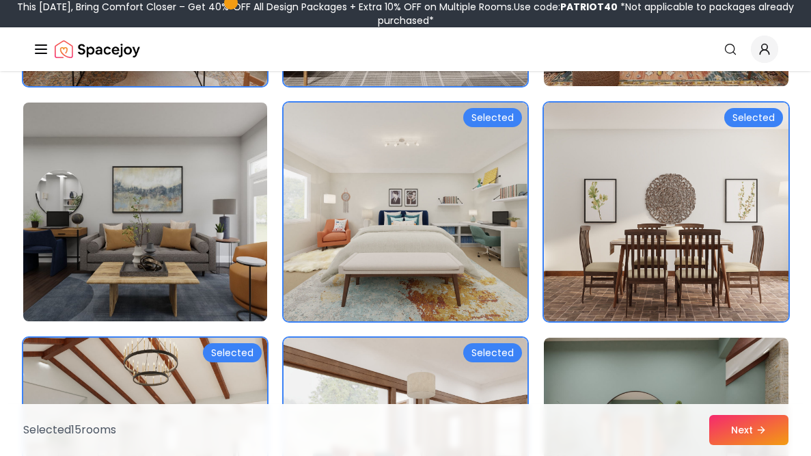
scroll to position [1745, 0]
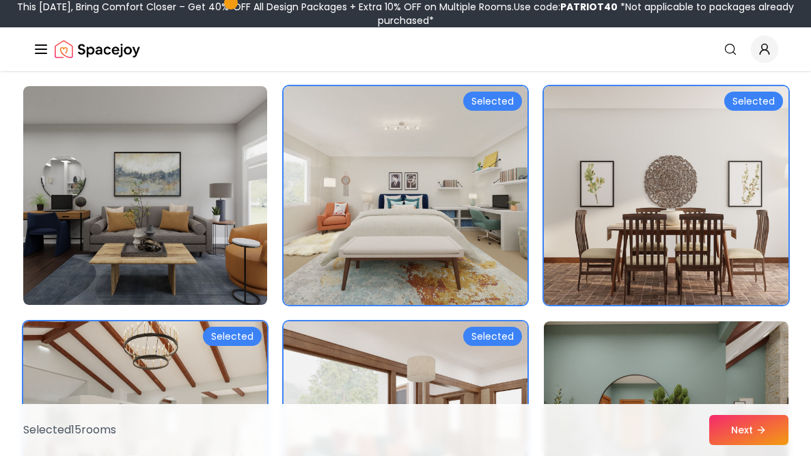
click at [669, 146] on img at bounding box center [666, 196] width 256 height 230
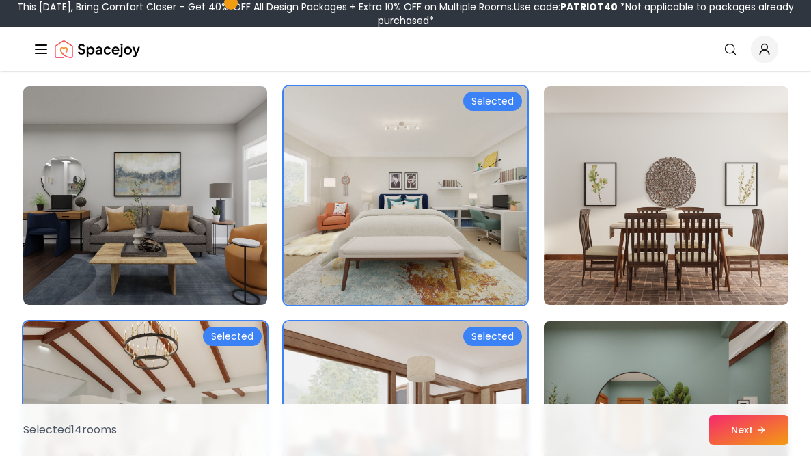
click at [735, 349] on img at bounding box center [666, 431] width 256 height 230
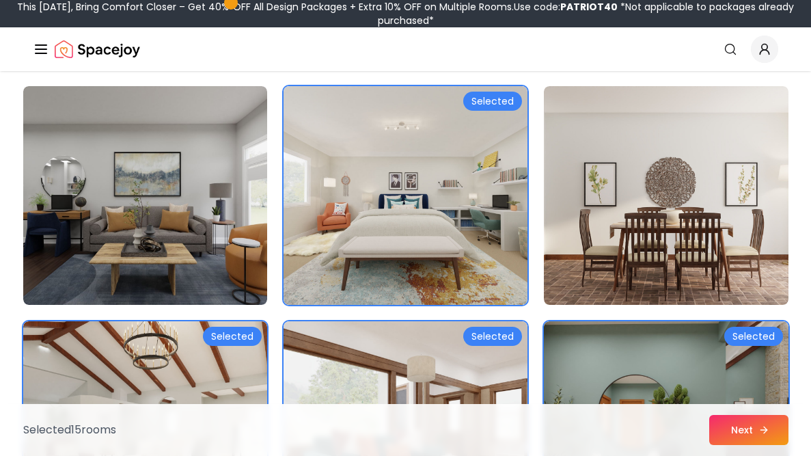
click at [767, 429] on icon at bounding box center [764, 429] width 11 height 11
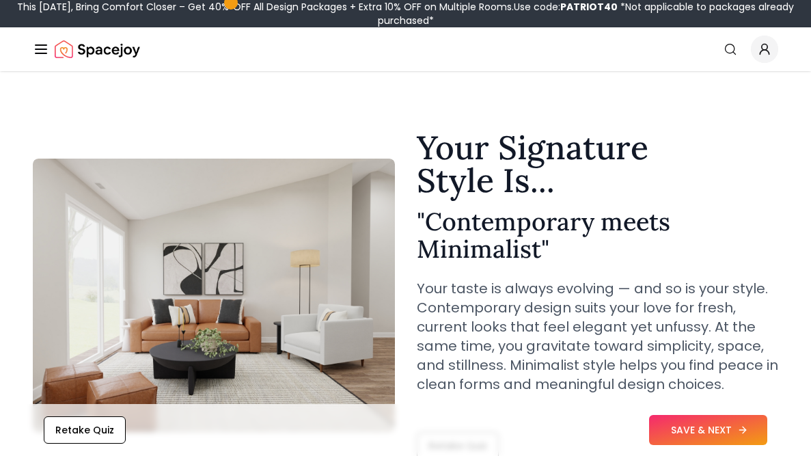
click at [689, 439] on button "SAVE & NEXT" at bounding box center [708, 430] width 118 height 30
